Goal: Transaction & Acquisition: Purchase product/service

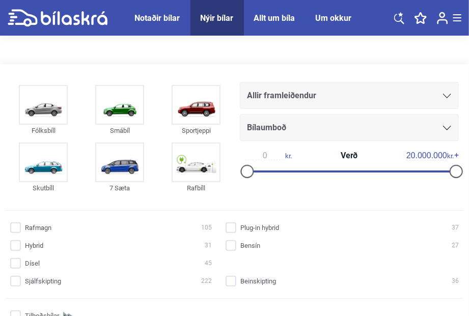
click at [163, 18] on div "Notaðir bílar" at bounding box center [157, 18] width 45 height 10
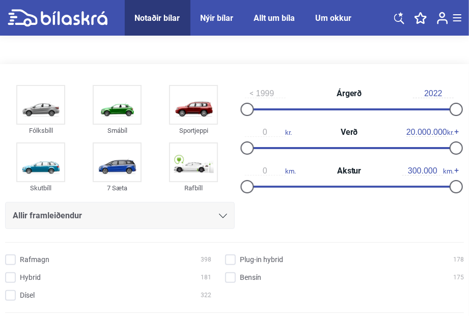
click at [250, 109] on div at bounding box center [246, 109] width 13 height 13
drag, startPoint x: 257, startPoint y: 108, endPoint x: 273, endPoint y: 108, distance: 16.3
click at [273, 108] on div "1999 Árgerð 2022" at bounding box center [350, 101] width 230 height 39
click at [455, 110] on div at bounding box center [455, 109] width 13 height 13
drag, startPoint x: 445, startPoint y: 106, endPoint x: 350, endPoint y: 109, distance: 94.8
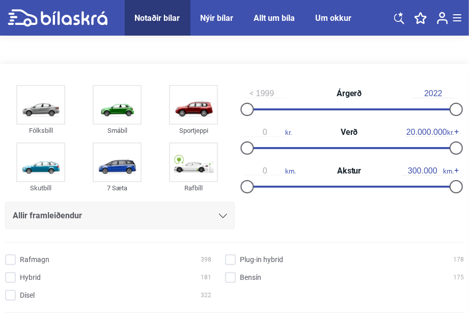
click at [350, 109] on div "1999 Árgerð 2022" at bounding box center [350, 101] width 230 height 39
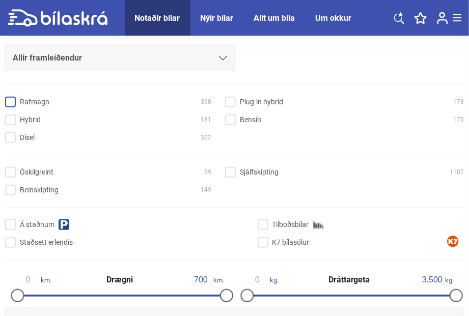
scroll to position [170, 0]
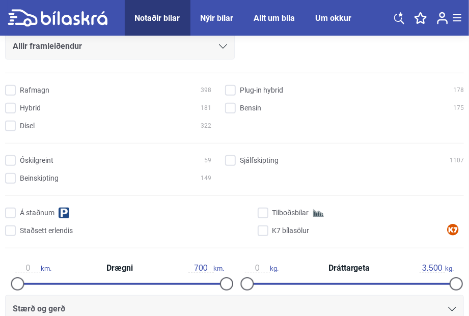
drag, startPoint x: 9, startPoint y: 156, endPoint x: 78, endPoint y: 151, distance: 69.5
click at [10, 156] on input "Óskilgreint 59" at bounding box center [110, 161] width 206 height 11
checkbox input "true"
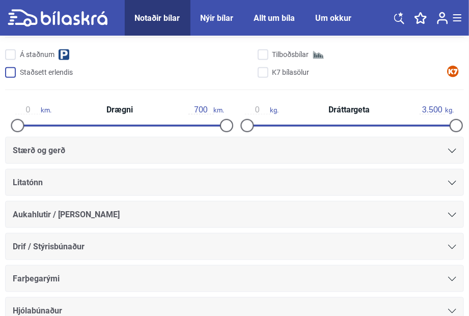
scroll to position [339, 0]
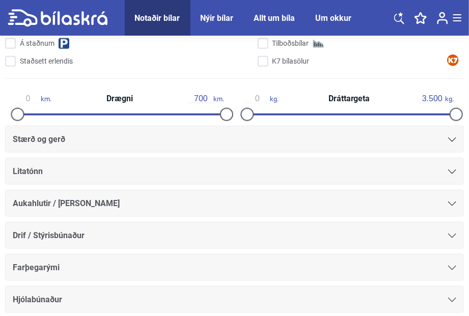
click at [453, 140] on icon at bounding box center [452, 140] width 8 height 5
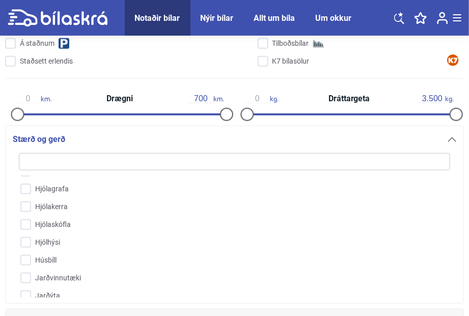
scroll to position [506, 0]
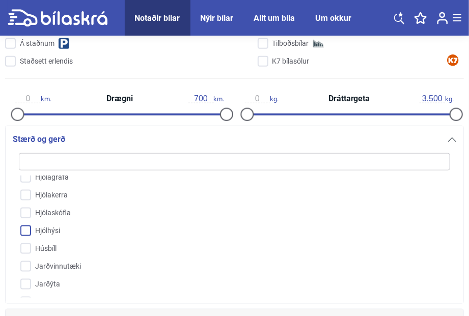
click at [26, 229] on input "Hjólhýsi" at bounding box center [228, 232] width 432 height 18
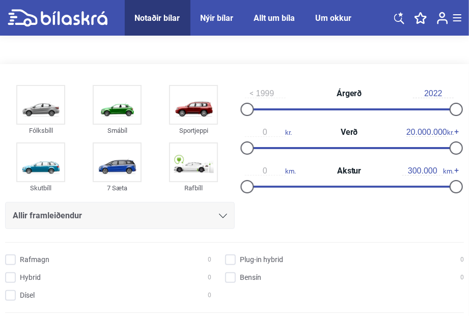
checkbox input "false"
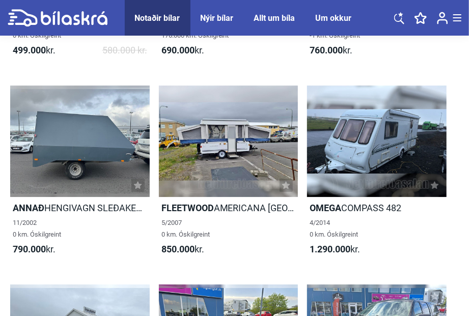
scroll to position [1087, 0]
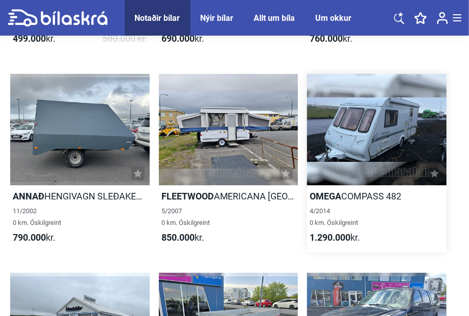
click at [382, 130] on div at bounding box center [377, 130] width 140 height 112
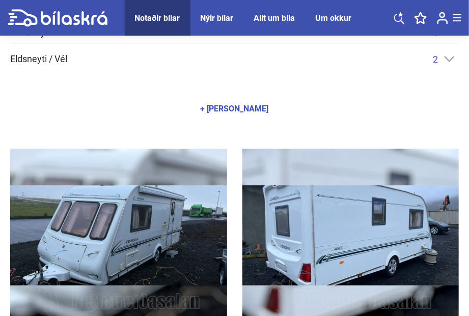
scroll to position [611, 0]
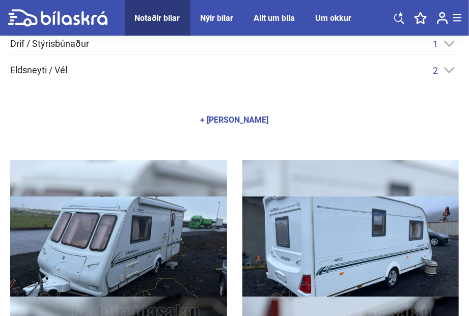
click at [237, 119] on div "+ [PERSON_NAME]" at bounding box center [235, 121] width 68 height 8
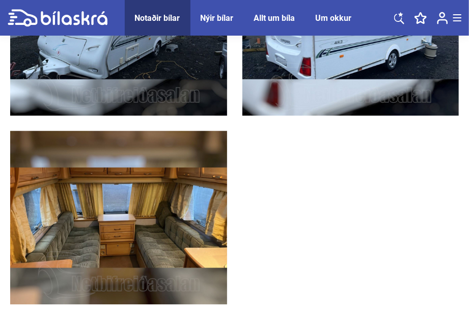
scroll to position [985, 0]
